Goal: Book appointment/travel/reservation

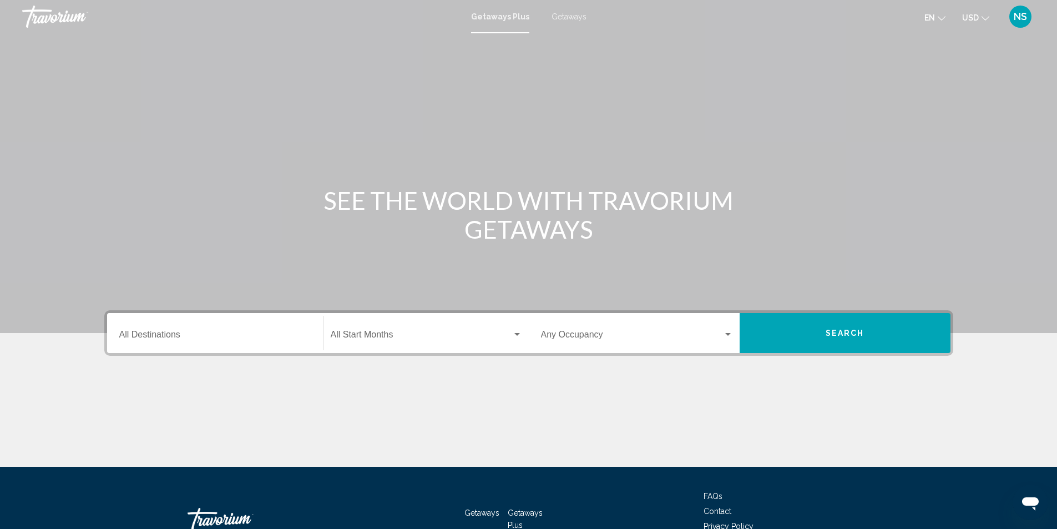
click at [126, 330] on div "Destination All Destinations" at bounding box center [215, 333] width 192 height 35
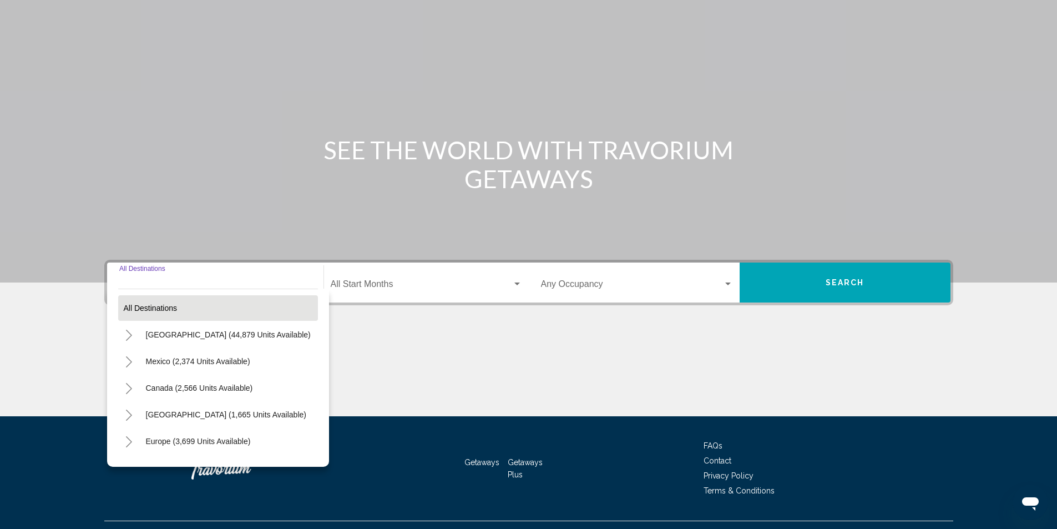
scroll to position [74, 0]
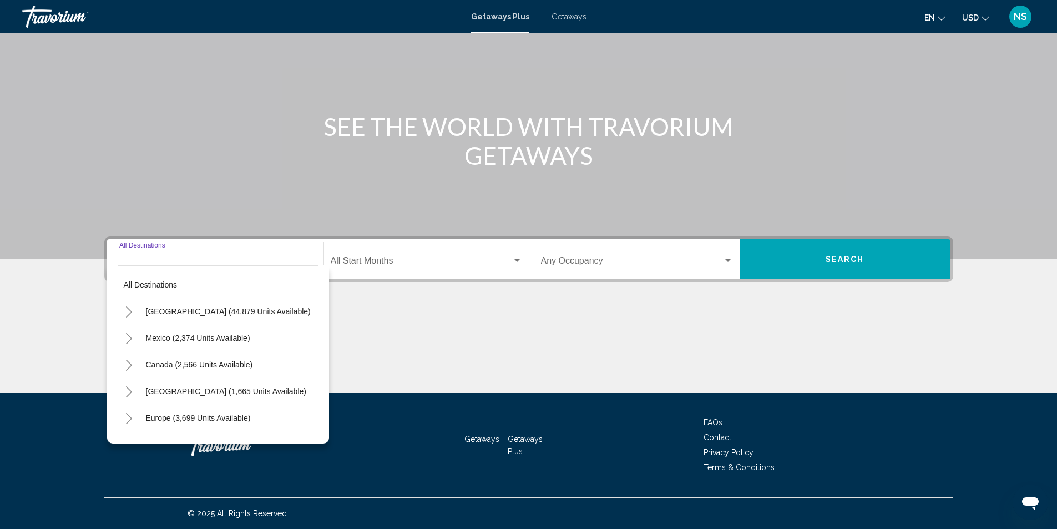
click at [129, 312] on icon "Toggle United States (44,879 units available)" at bounding box center [129, 311] width 8 height 11
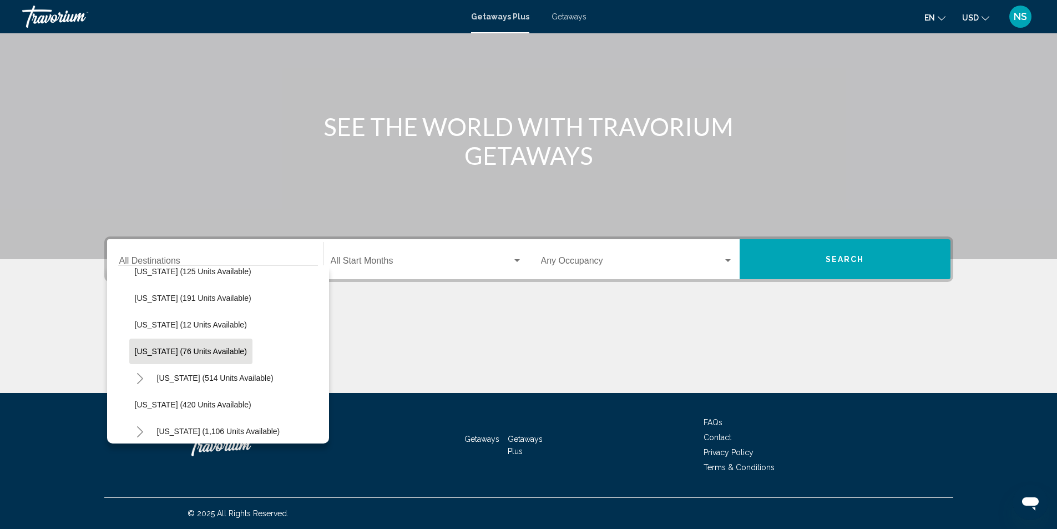
scroll to position [388, 0]
click at [140, 374] on icon "Toggle Massachusetts (1,106 units available)" at bounding box center [140, 376] width 6 height 11
click at [139, 377] on icon "Toggle Massachusetts (1,106 units available)" at bounding box center [140, 376] width 8 height 11
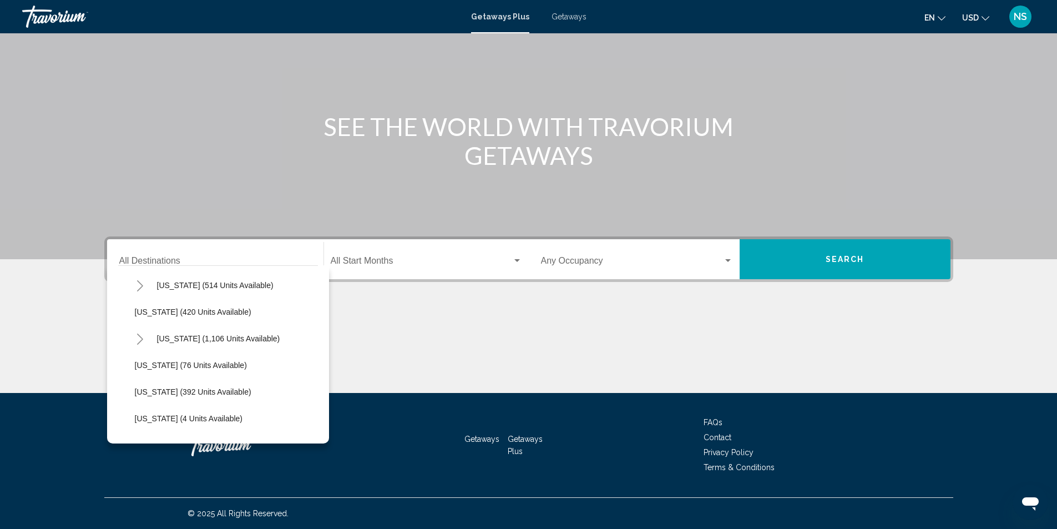
scroll to position [444, 0]
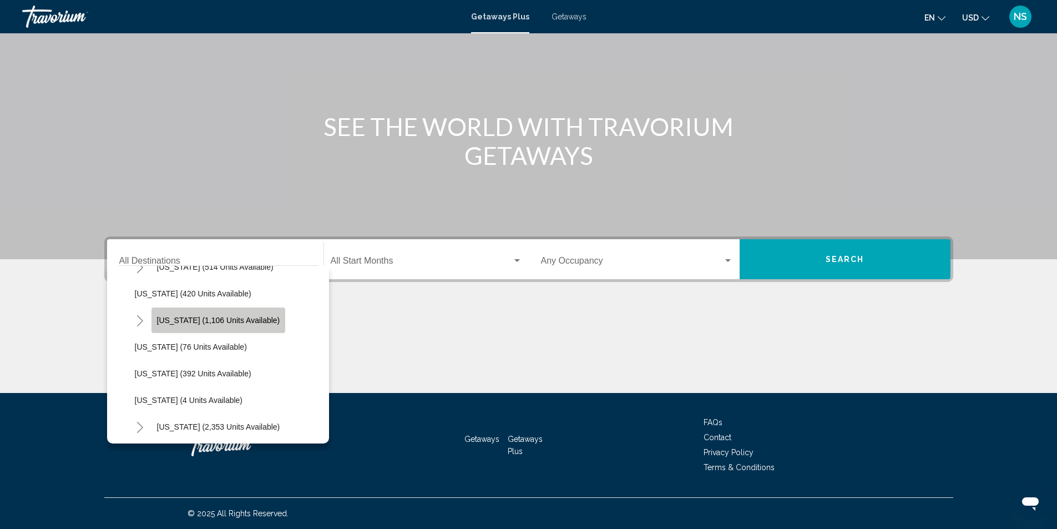
click at [240, 320] on span "[US_STATE] (1,106 units available)" at bounding box center [218, 320] width 123 height 9
type input "**********"
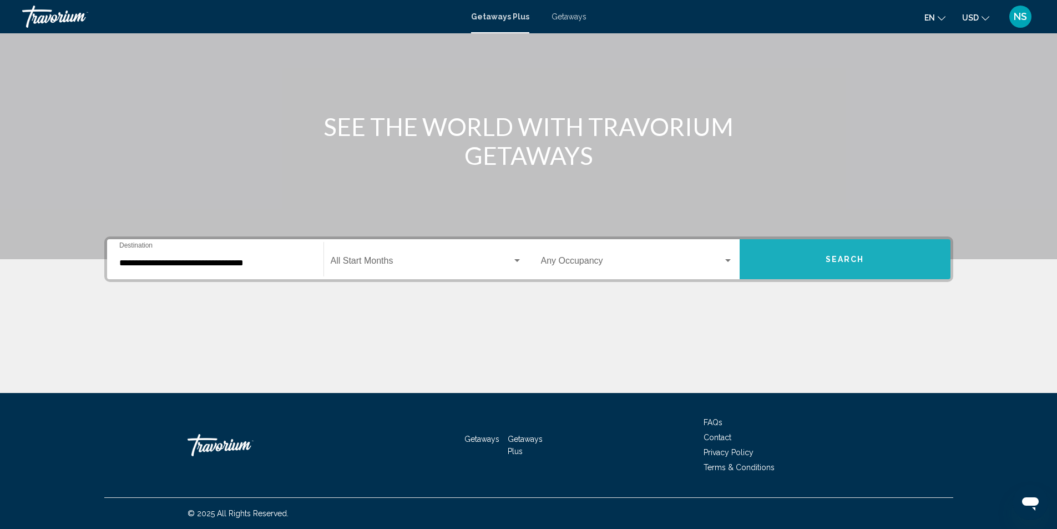
click at [846, 262] on span "Search" at bounding box center [844, 259] width 39 height 9
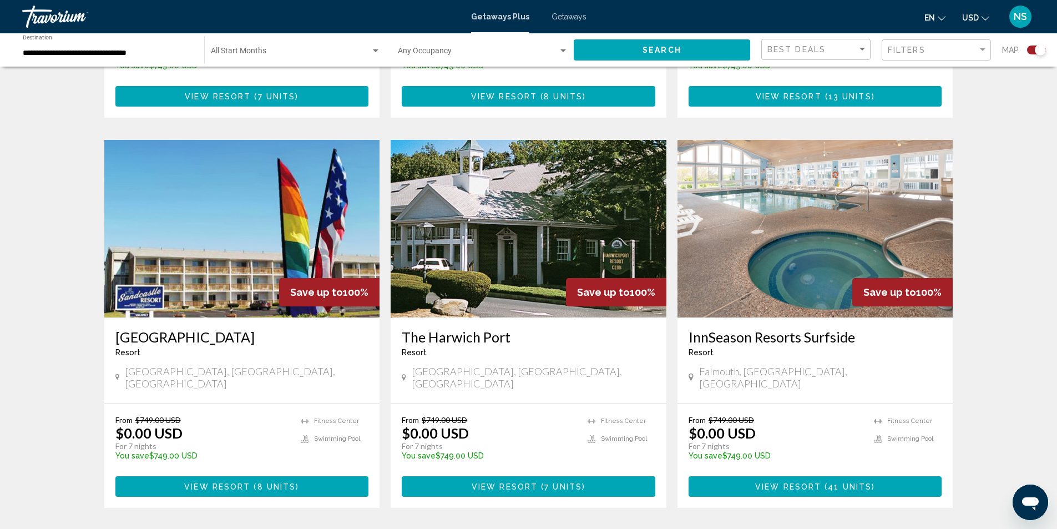
scroll to position [1498, 0]
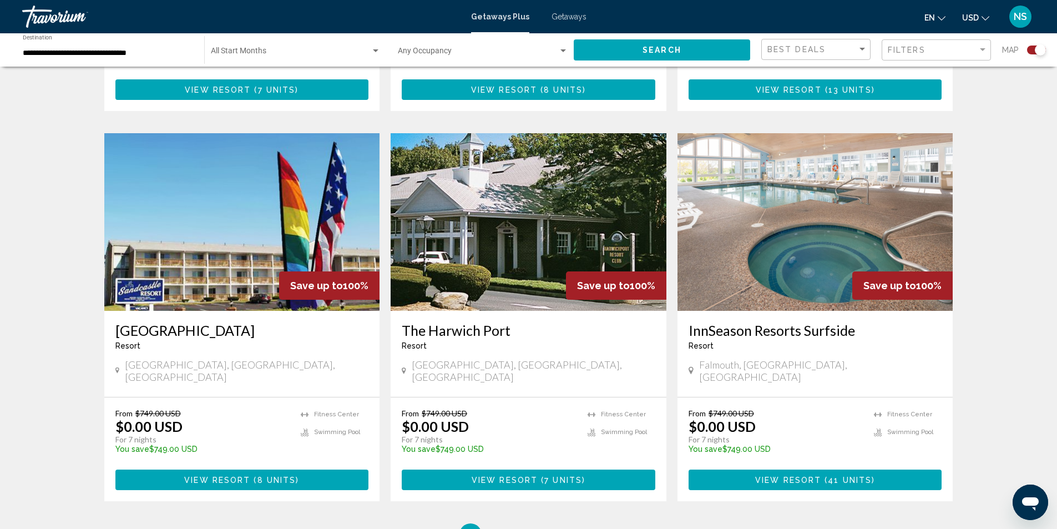
click at [759, 215] on img "Main content" at bounding box center [815, 222] width 276 height 178
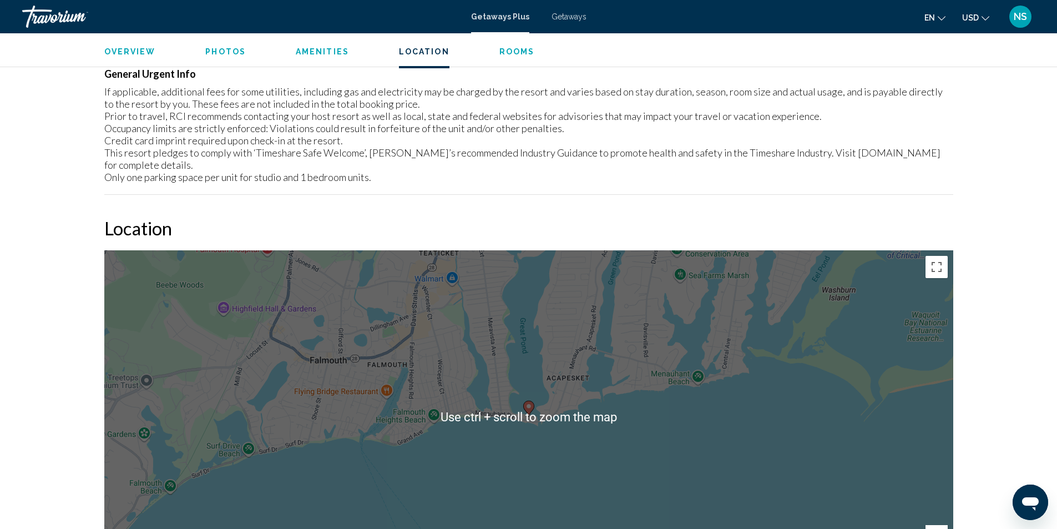
scroll to position [1554, 0]
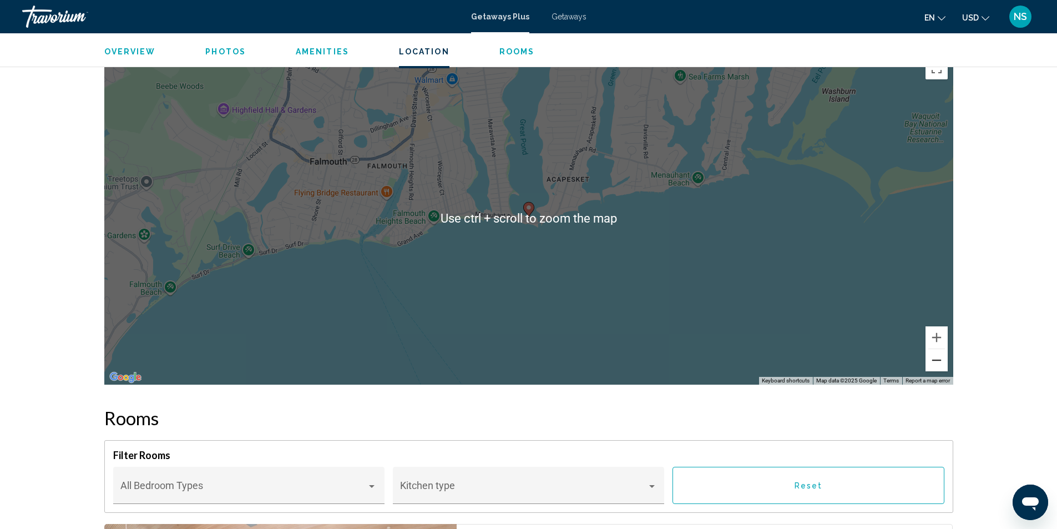
click at [937, 349] on button "Zoom out" at bounding box center [936, 360] width 22 height 22
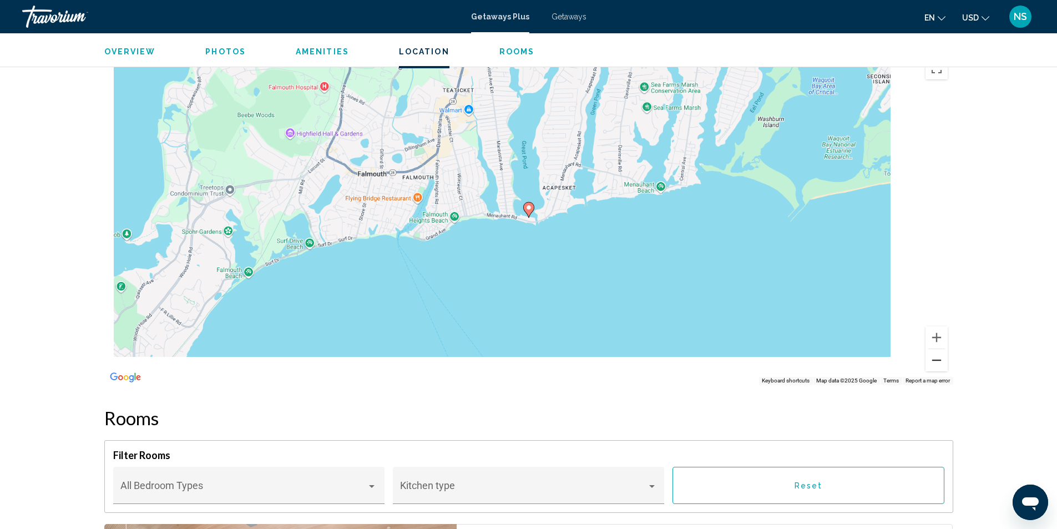
click at [937, 349] on button "Zoom out" at bounding box center [936, 360] width 22 height 22
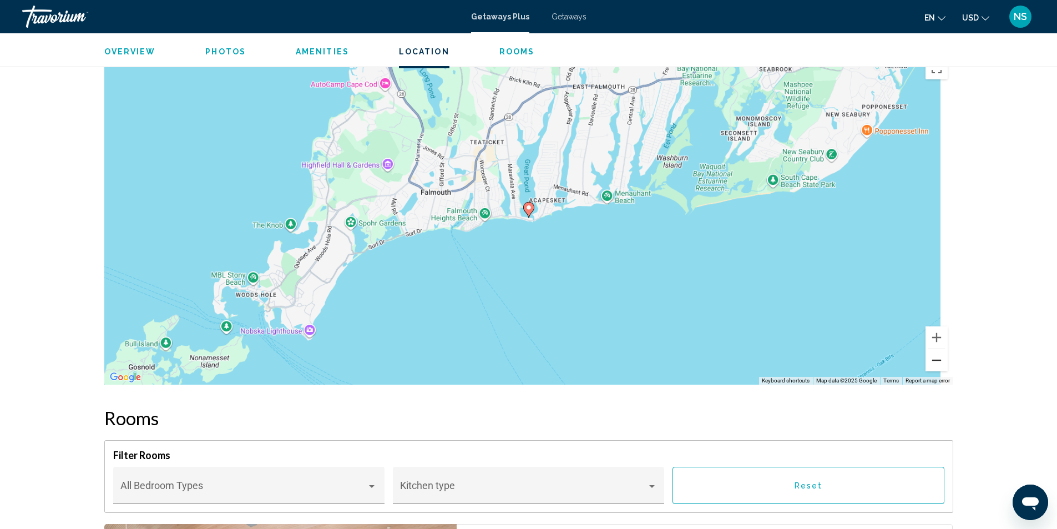
click at [937, 349] on button "Zoom out" at bounding box center [936, 360] width 22 height 22
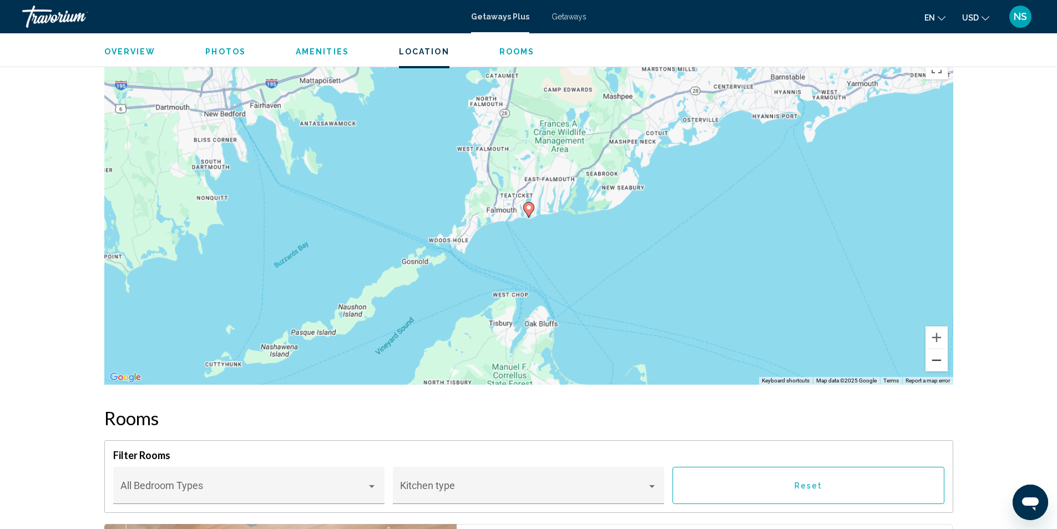
click at [937, 349] on button "Zoom out" at bounding box center [936, 360] width 22 height 22
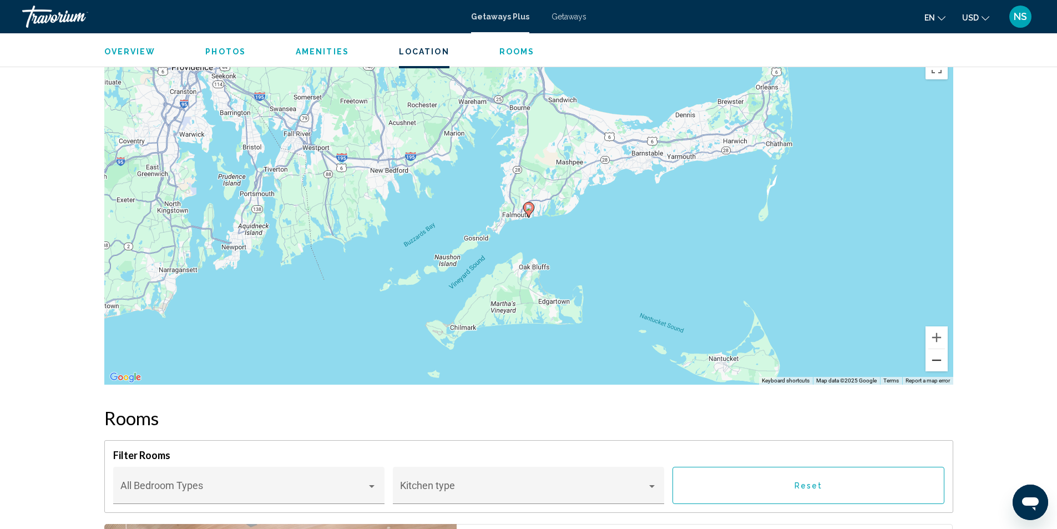
click at [934, 349] on button "Zoom out" at bounding box center [936, 360] width 22 height 22
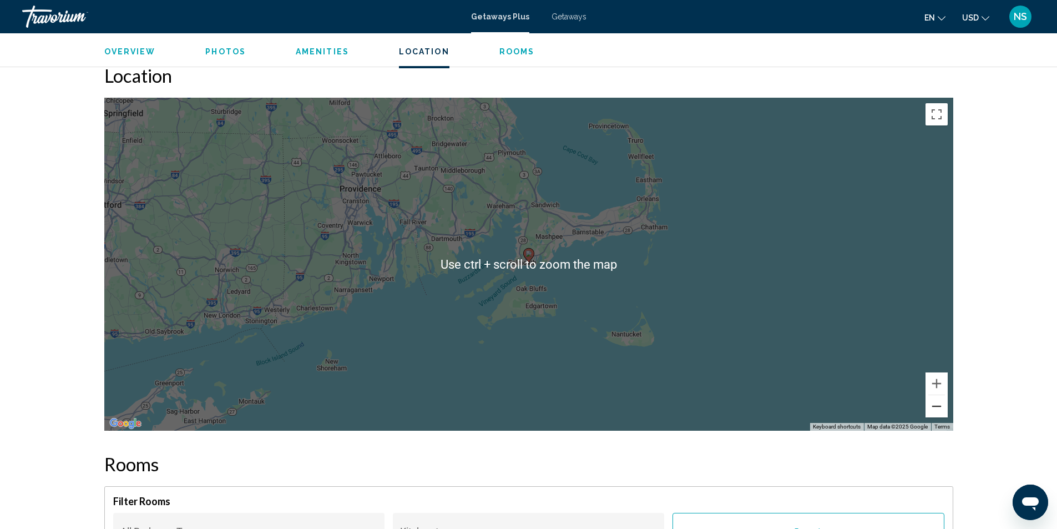
scroll to position [1498, 0]
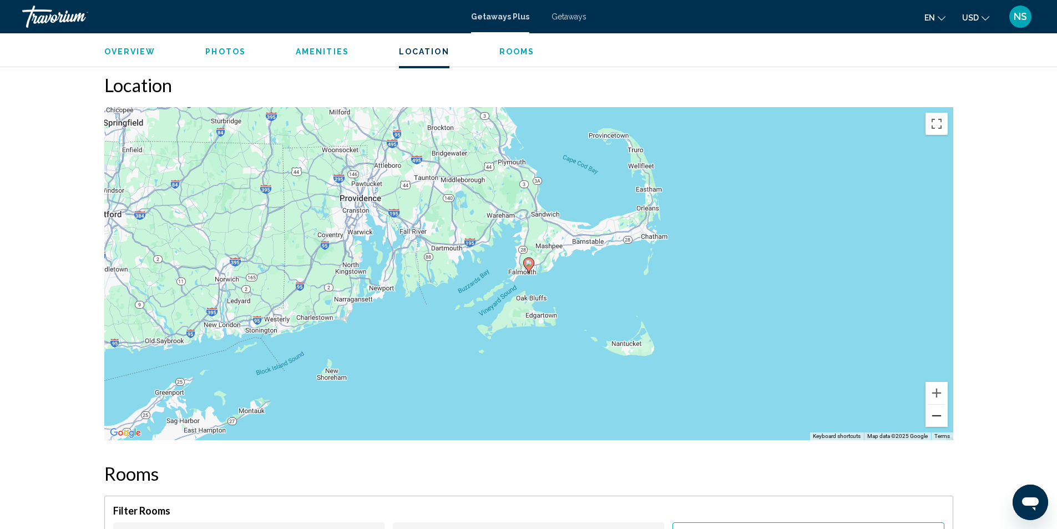
click at [938, 404] on button "Zoom out" at bounding box center [936, 415] width 22 height 22
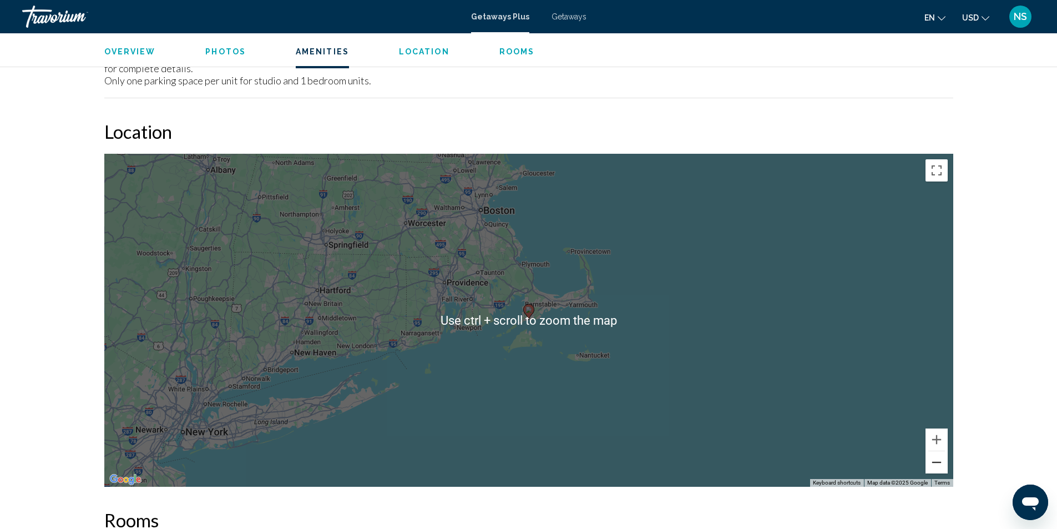
scroll to position [1443, 0]
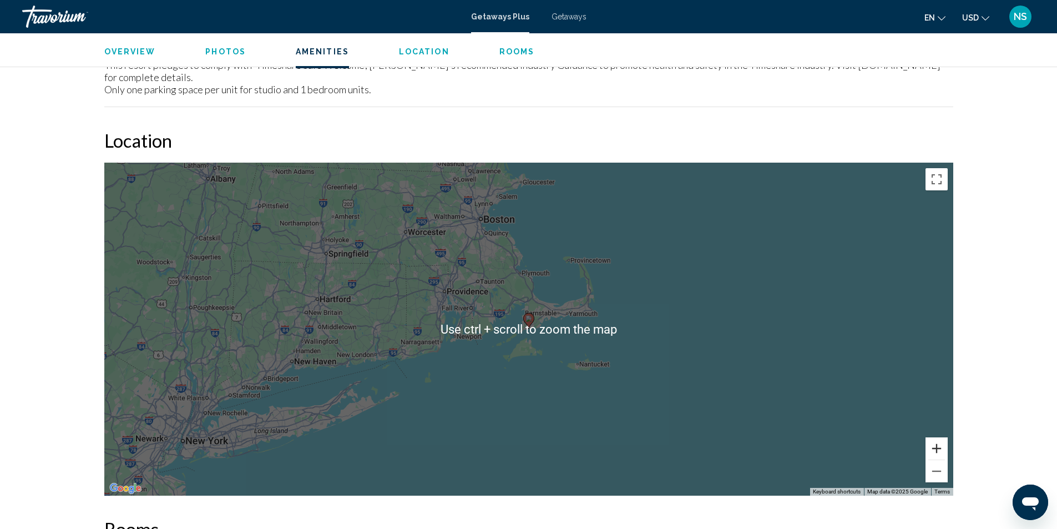
click at [941, 437] on button "Zoom in" at bounding box center [936, 448] width 22 height 22
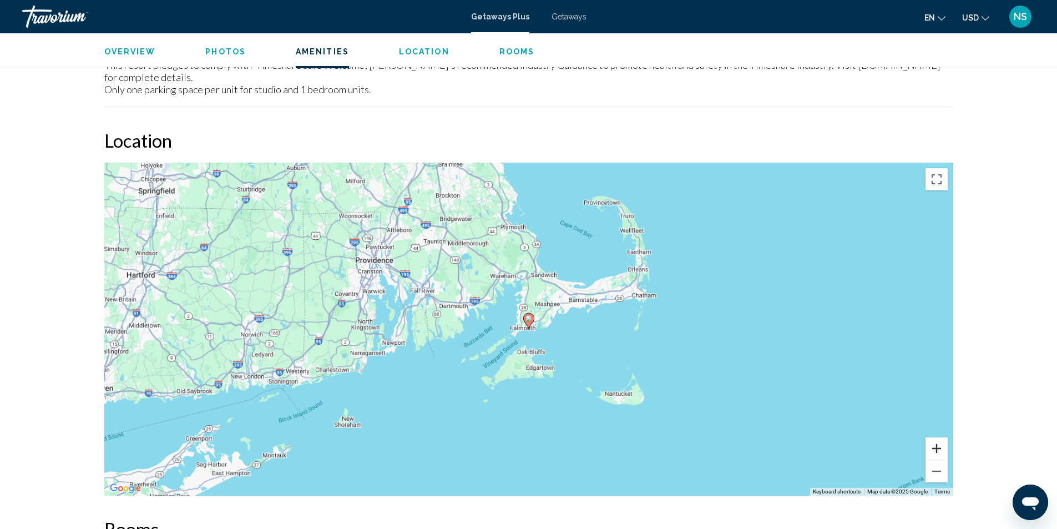
click at [941, 437] on button "Zoom in" at bounding box center [936, 448] width 22 height 22
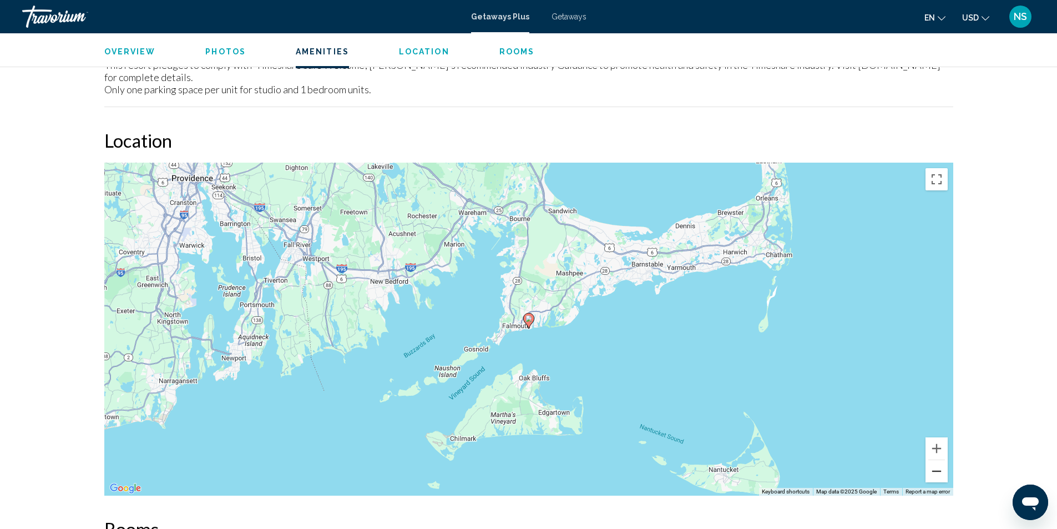
click at [944, 460] on button "Zoom out" at bounding box center [936, 471] width 22 height 22
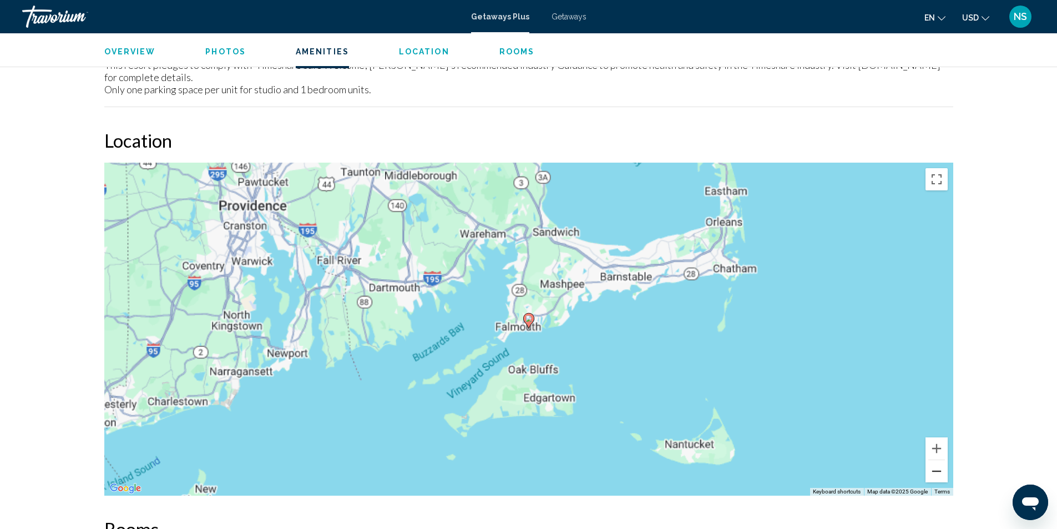
click at [944, 460] on button "Zoom out" at bounding box center [936, 471] width 22 height 22
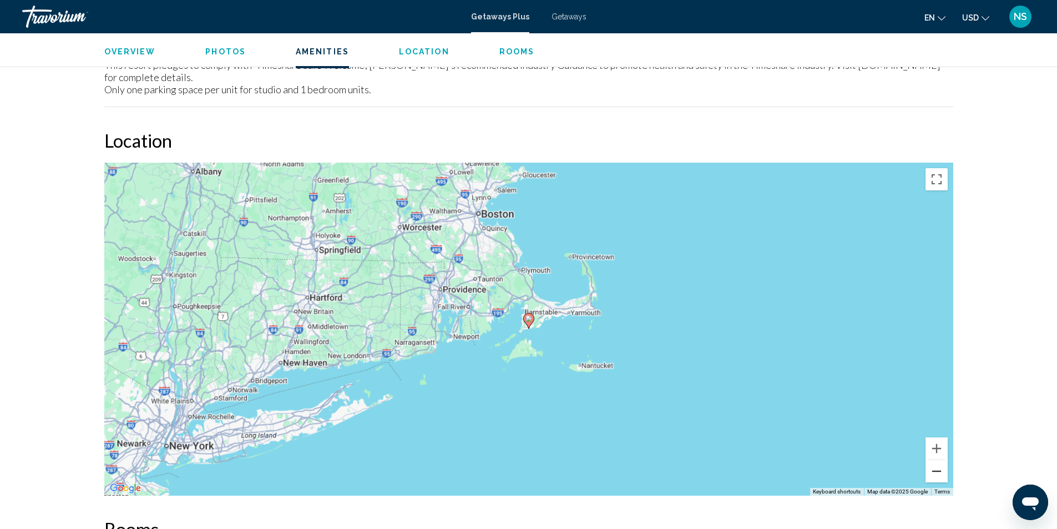
click at [944, 460] on button "Zoom out" at bounding box center [936, 471] width 22 height 22
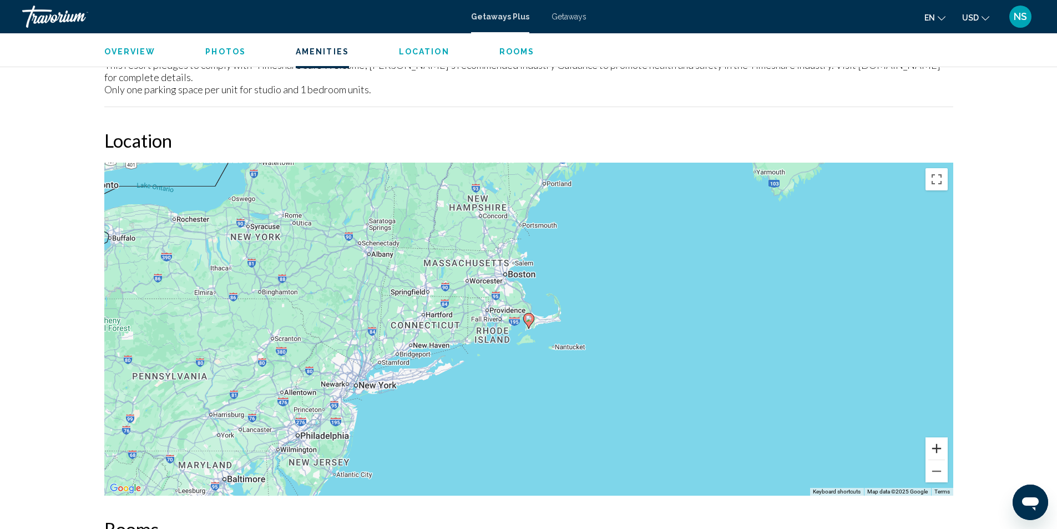
click at [934, 437] on button "Zoom in" at bounding box center [936, 448] width 22 height 22
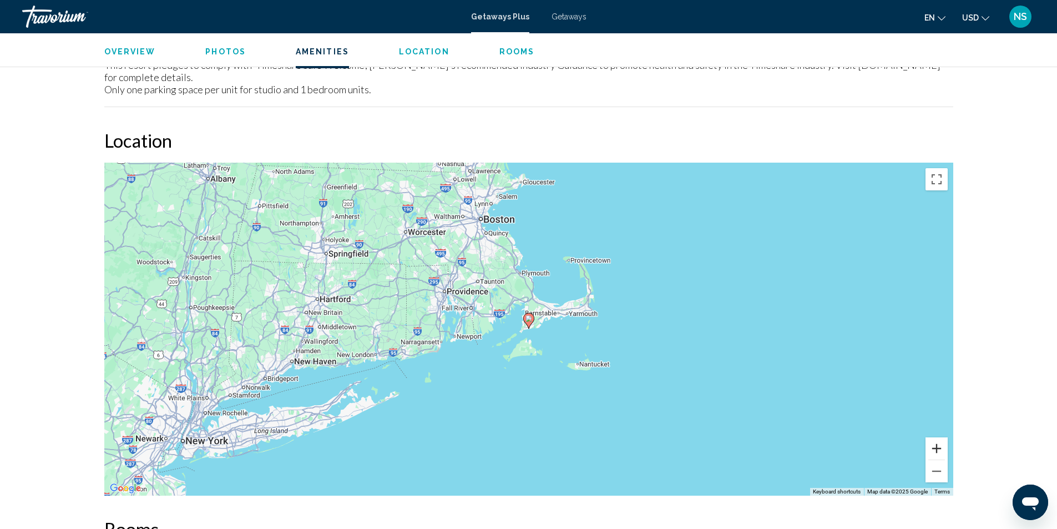
click at [934, 437] on button "Zoom in" at bounding box center [936, 448] width 22 height 22
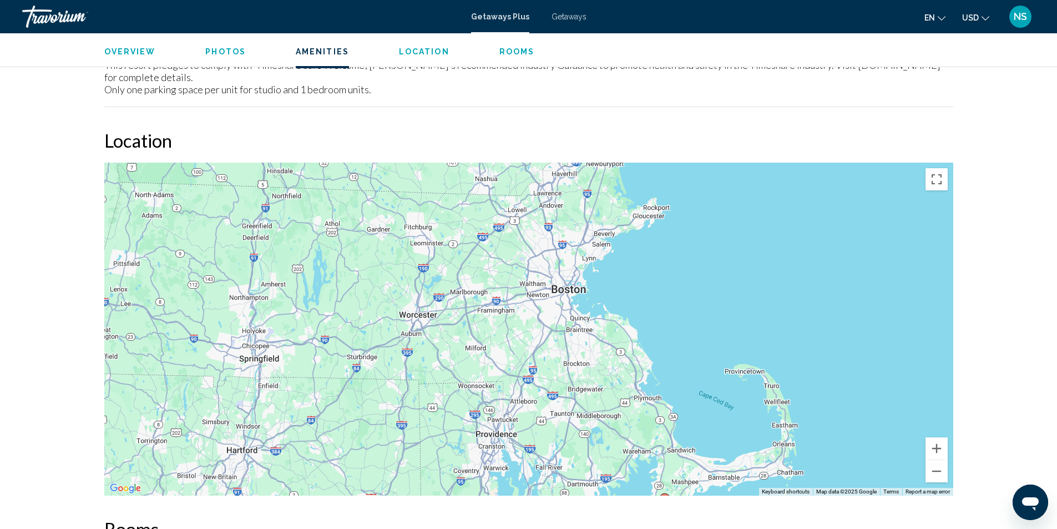
drag, startPoint x: 517, startPoint y: 207, endPoint x: 667, endPoint y: 392, distance: 237.8
click at [660, 393] on div "To activate drag with keyboard, press Alt + Enter. Once in keyboard drag state,…" at bounding box center [528, 329] width 849 height 333
